Goal: Task Accomplishment & Management: Manage account settings

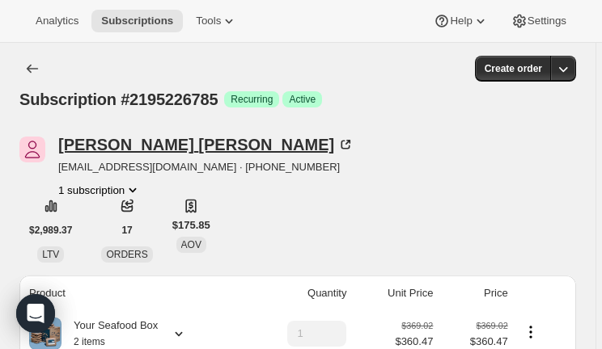
click at [108, 143] on div "[PERSON_NAME]" at bounding box center [205, 145] width 295 height 16
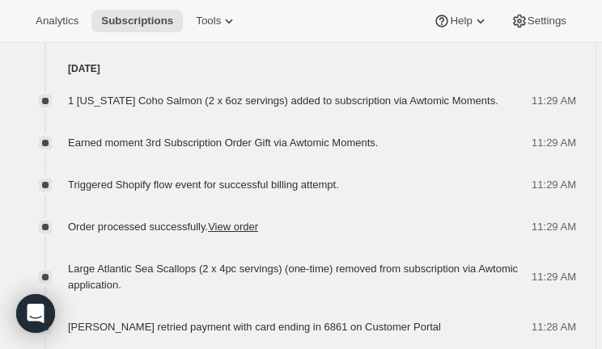
scroll to position [1408, 0]
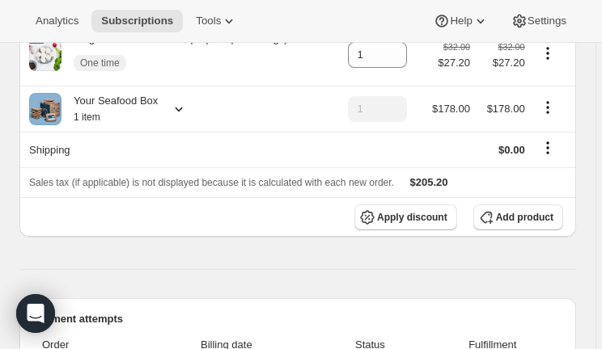
scroll to position [219, 0]
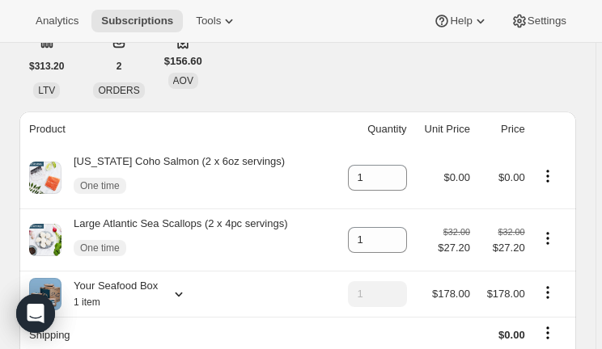
click at [183, 293] on icon at bounding box center [178, 295] width 7 height 5
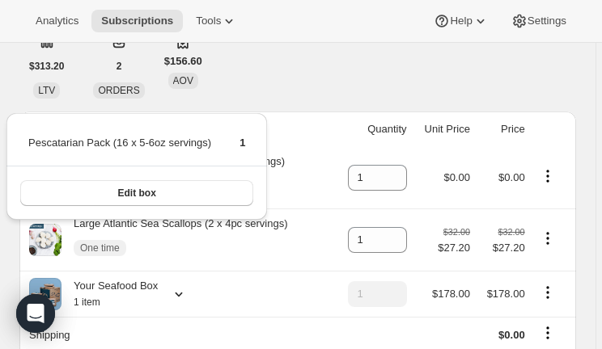
click at [272, 278] on div "Your Seafood Box 1 item" at bounding box center [178, 294] width 298 height 32
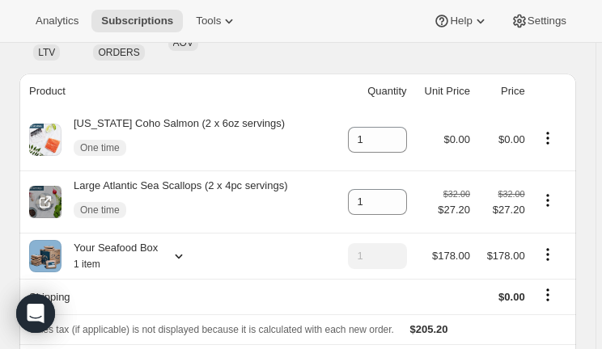
scroll to position [257, 0]
click at [183, 255] on icon at bounding box center [178, 257] width 7 height 5
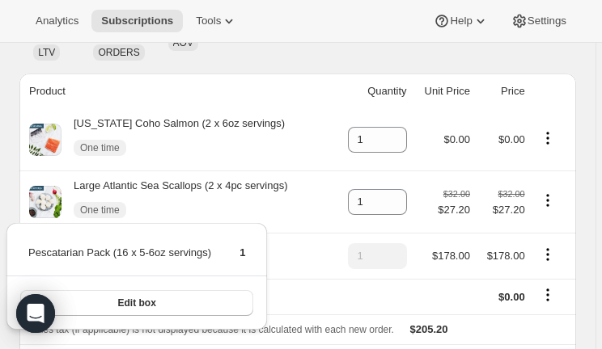
click at [183, 255] on icon at bounding box center [178, 257] width 7 height 5
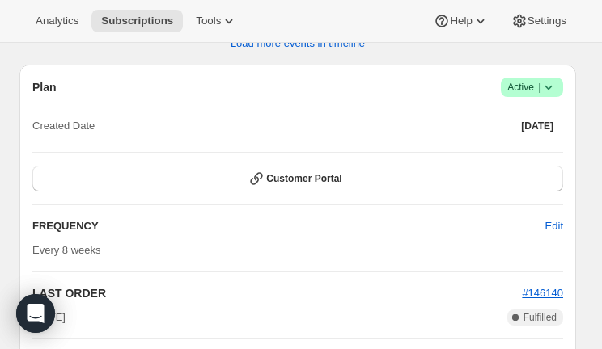
scroll to position [2369, 0]
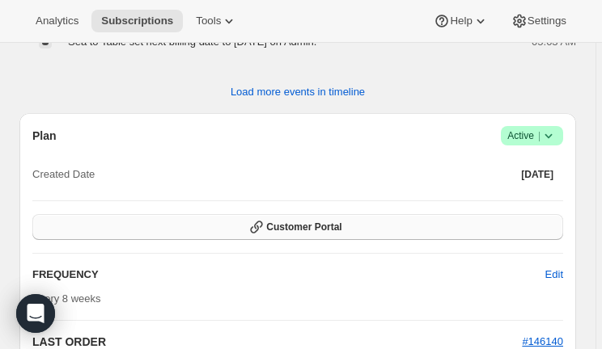
click at [359, 214] on button "Customer Portal" at bounding box center [297, 227] width 530 height 26
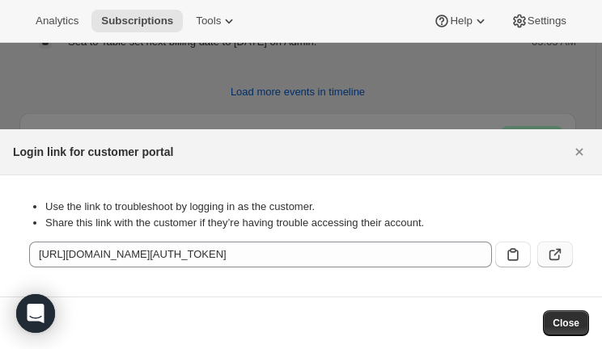
click at [555, 253] on icon ":r3a:" at bounding box center [555, 255] width 16 height 16
click at [585, 150] on icon "Close" at bounding box center [579, 152] width 16 height 16
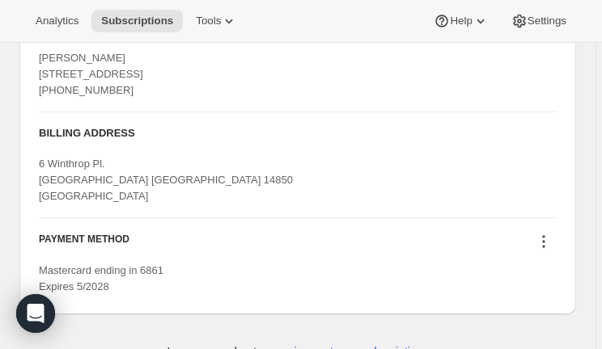
scroll to position [3084, 0]
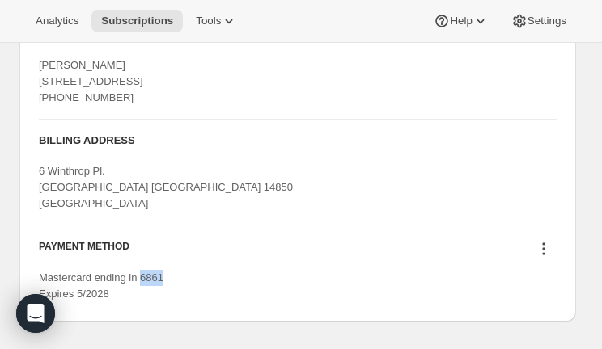
drag, startPoint x: 196, startPoint y: 256, endPoint x: 146, endPoint y: 260, distance: 49.5
click at [146, 270] on div "Mastercard ending in 6861 Expires 5/2028" at bounding box center [297, 286] width 517 height 32
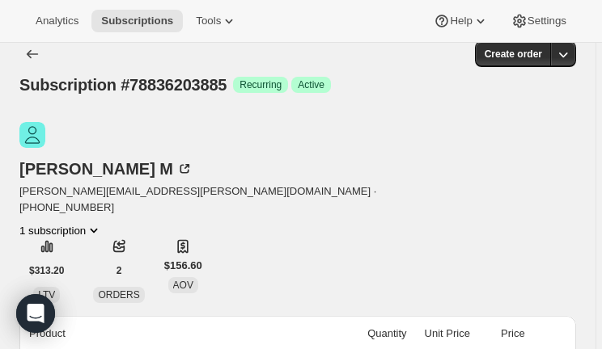
scroll to position [0, 0]
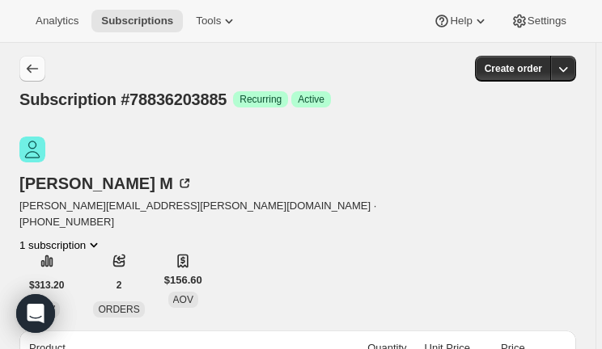
click at [33, 74] on icon "Subscriptions" at bounding box center [32, 69] width 16 height 16
